Goal: Task Accomplishment & Management: Complete application form

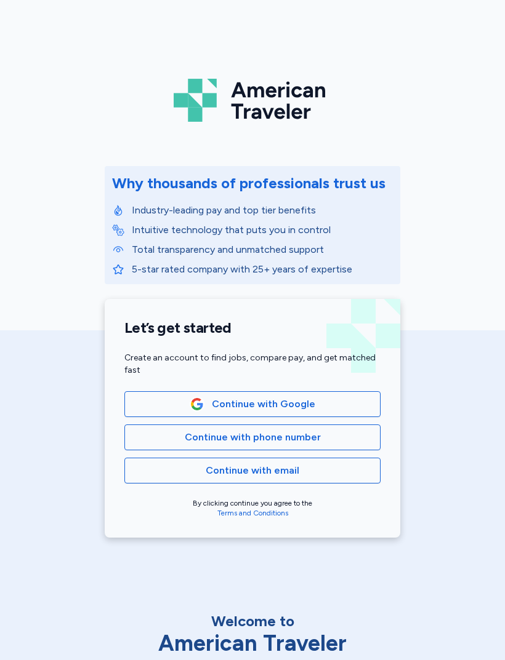
click at [91, 164] on div "American Traveler Why thousands of professionals trust us Industry-leading pay …" at bounding box center [252, 276] width 505 height 553
click at [394, 297] on div "Why thousands of professionals trust us Industry-leading pay and top tier benef…" at bounding box center [252, 232] width 295 height 133
click at [310, 439] on span "Continue with phone number" at bounding box center [253, 437] width 136 height 15
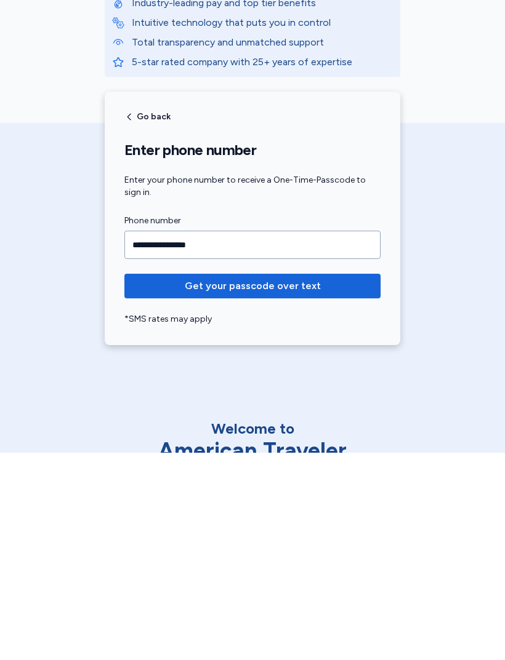
type input "**********"
click at [323, 486] on span "Get your passcode over text" at bounding box center [252, 493] width 236 height 15
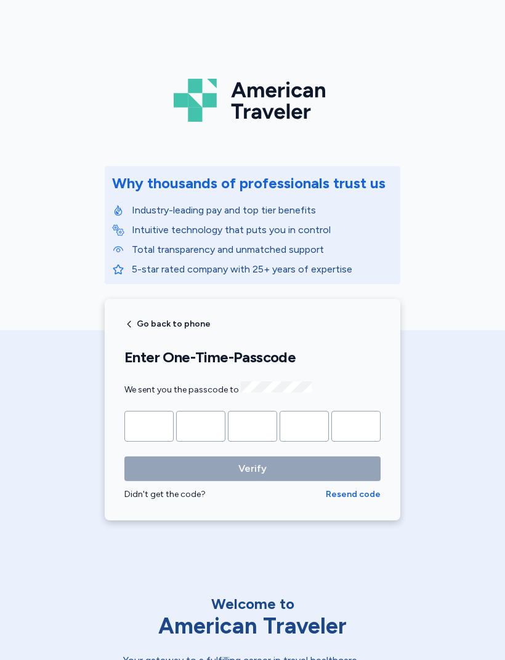
click at [153, 391] on span "We sent you the passcode to" at bounding box center [217, 390] width 187 height 10
click at [158, 417] on input "Please enter OTP character 1" at bounding box center [148, 426] width 49 height 31
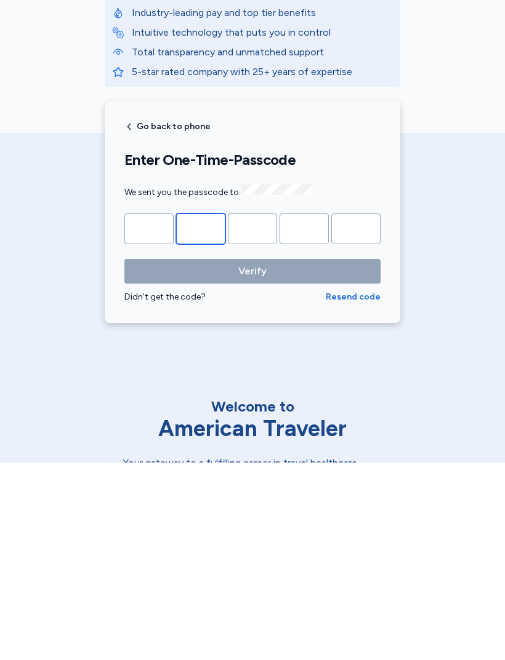
type input "*"
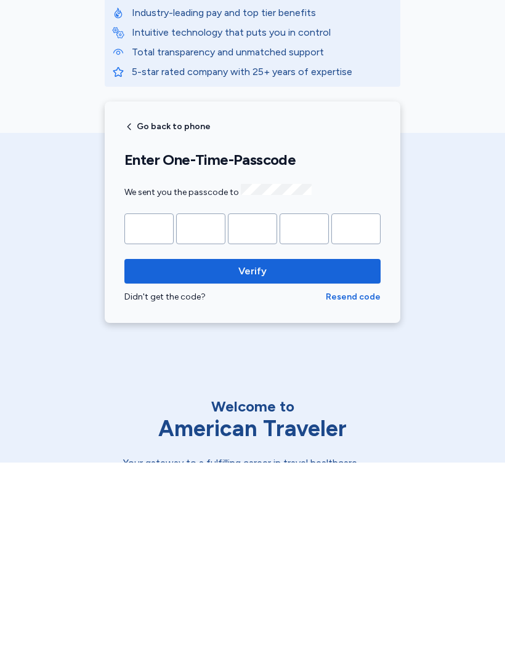
click at [252, 457] on button "Verify" at bounding box center [252, 469] width 256 height 25
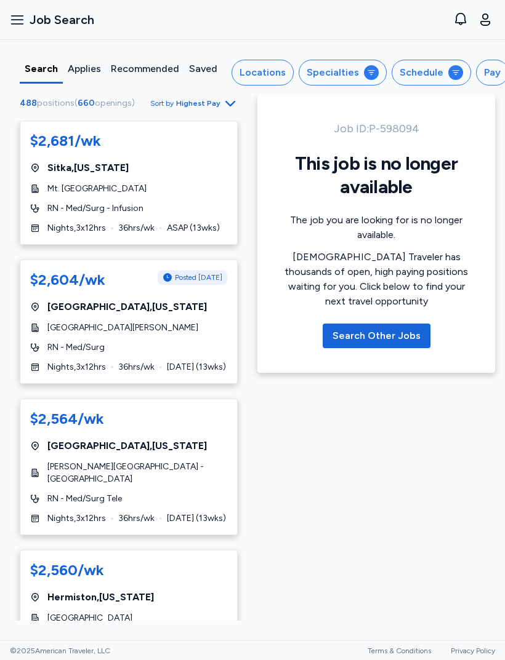
click at [82, 73] on div "Applies" at bounding box center [84, 69] width 33 height 15
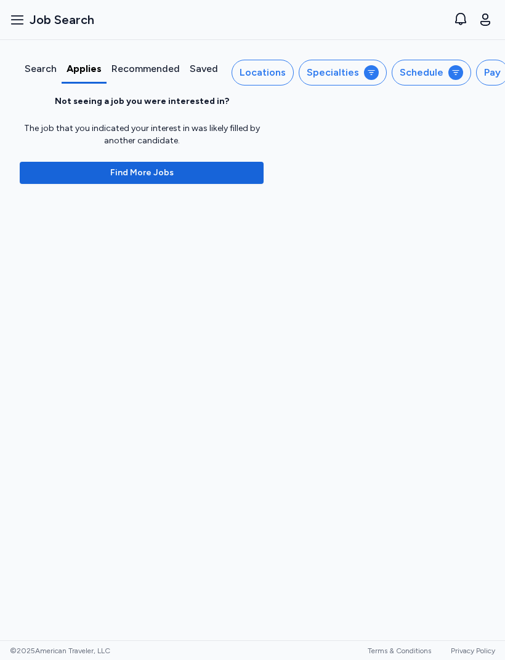
click at [60, 62] on div "Search" at bounding box center [41, 73] width 42 height 22
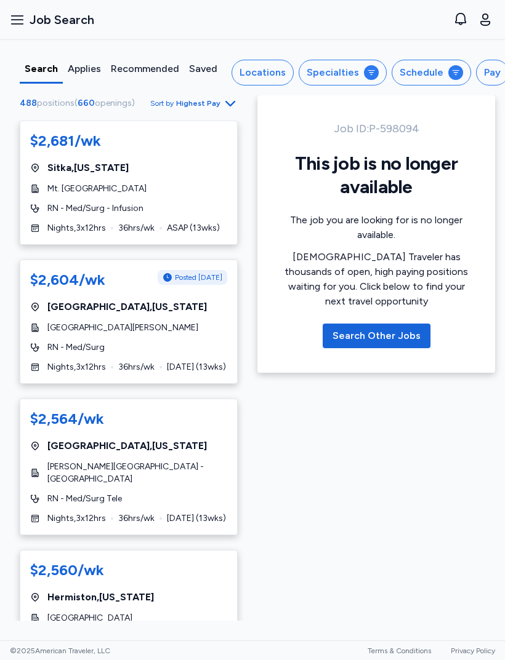
click at [275, 68] on div "Locations" at bounding box center [262, 72] width 46 height 15
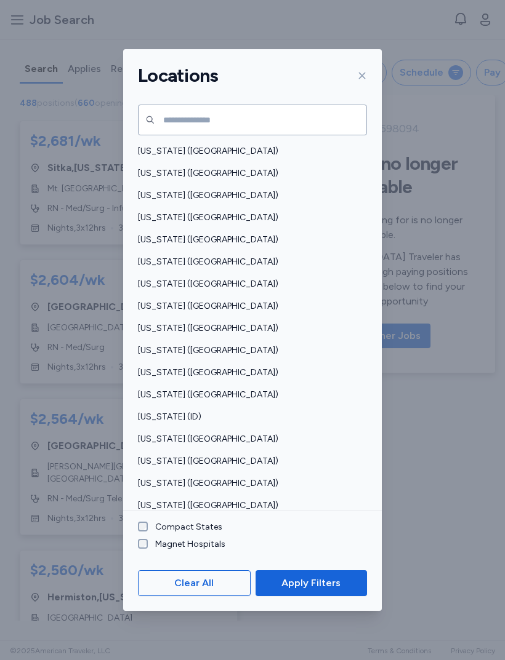
click at [209, 433] on span "[US_STATE] ([GEOGRAPHIC_DATA])" at bounding box center [249, 439] width 222 height 12
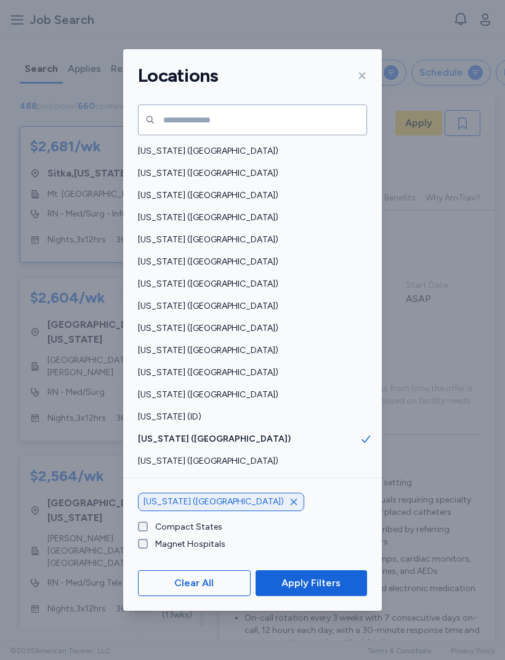
click at [331, 590] on button "Apply Filters" at bounding box center [310, 584] width 111 height 26
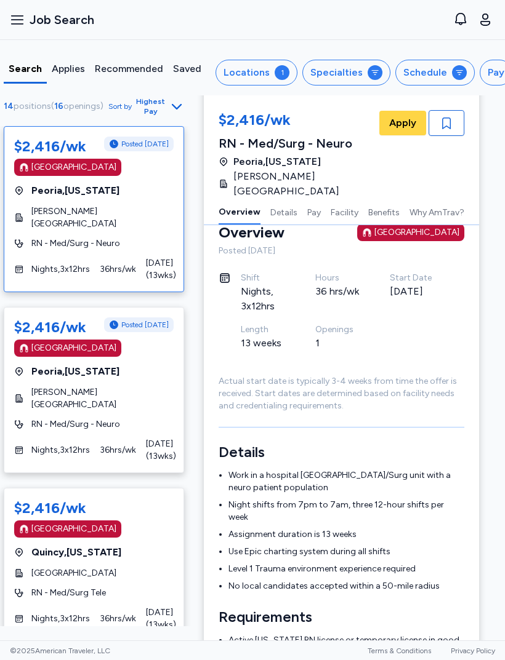
scroll to position [22, 15]
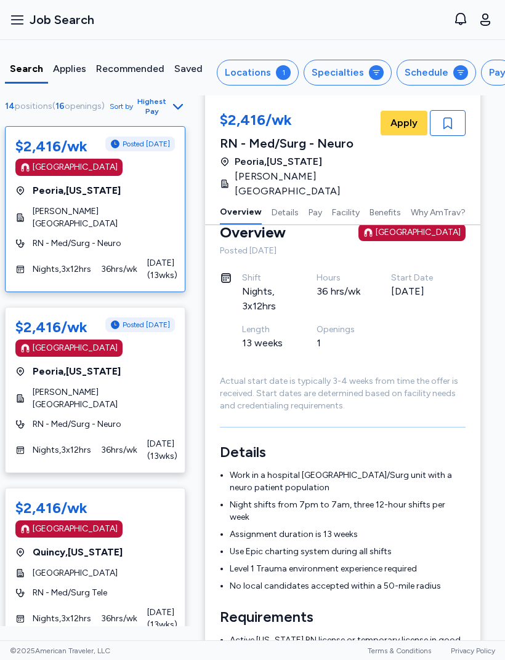
click at [436, 70] on div "Schedule" at bounding box center [426, 72] width 44 height 15
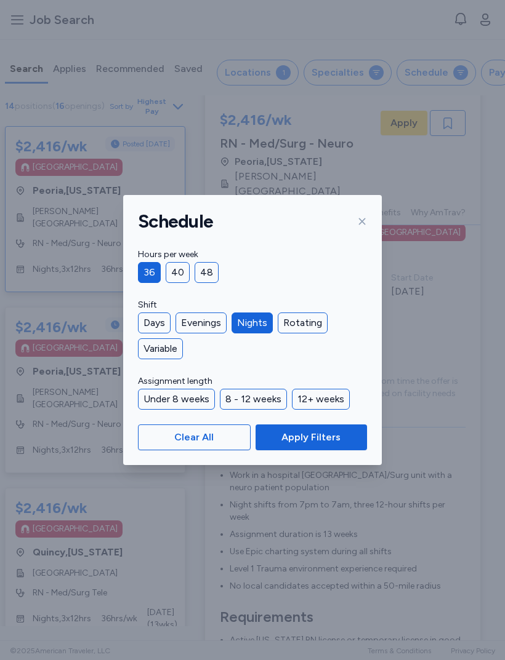
click at [324, 426] on button "Apply Filters" at bounding box center [310, 438] width 111 height 26
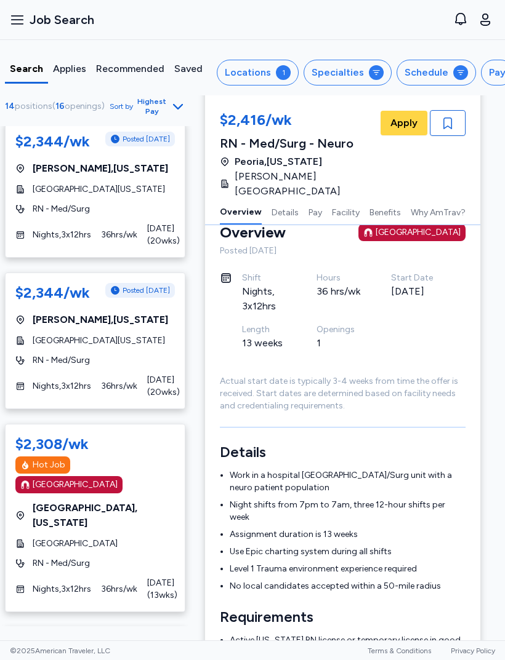
scroll to position [1020, 0]
click at [152, 537] on div "[GEOGRAPHIC_DATA]" at bounding box center [94, 543] width 159 height 12
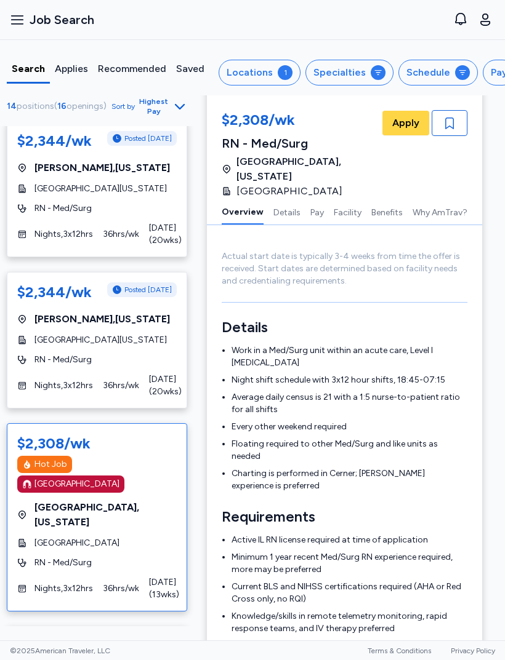
scroll to position [148, 13]
click at [405, 129] on span "Apply" at bounding box center [405, 123] width 27 height 15
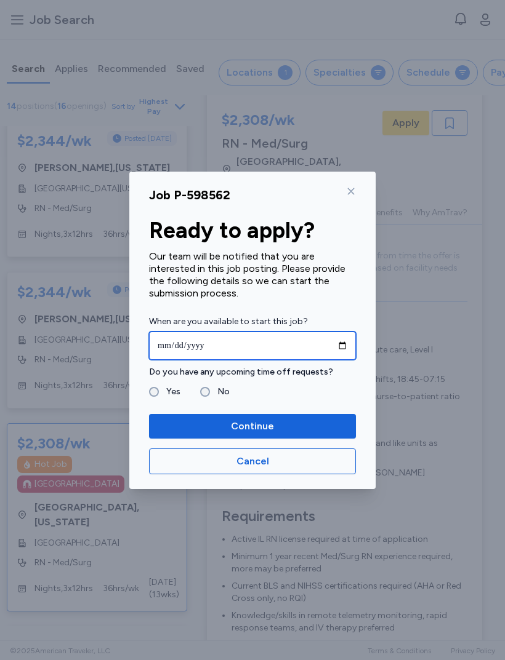
click at [278, 335] on input "date" at bounding box center [252, 346] width 207 height 28
type input "**********"
click at [215, 397] on label "No" at bounding box center [220, 392] width 20 height 15
click at [284, 423] on span "Continue" at bounding box center [252, 426] width 187 height 15
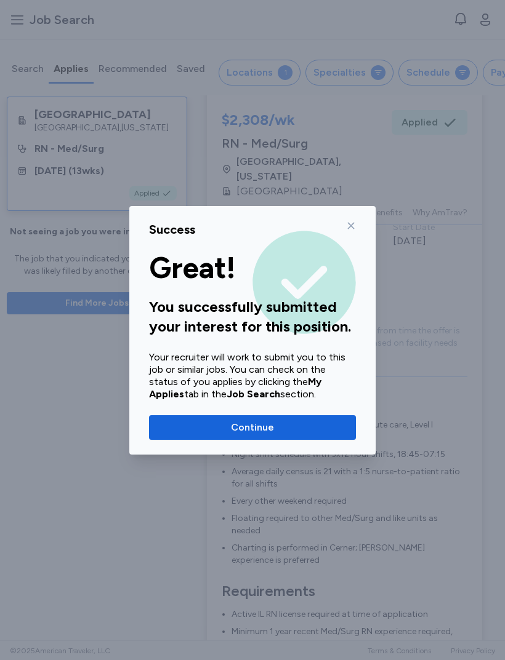
click at [313, 420] on span "Continue" at bounding box center [252, 427] width 187 height 15
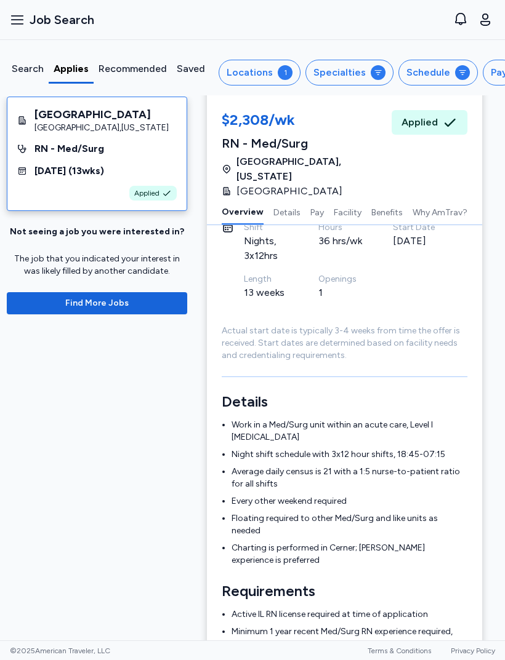
click at [27, 70] on div "Search" at bounding box center [28, 69] width 32 height 15
